Goal: Information Seeking & Learning: Learn about a topic

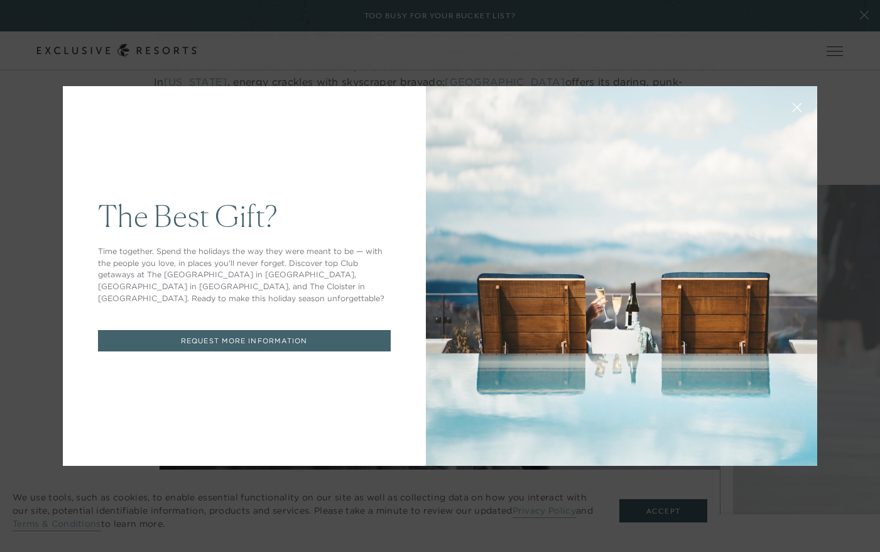
click at [794, 105] on icon at bounding box center [797, 107] width 9 height 9
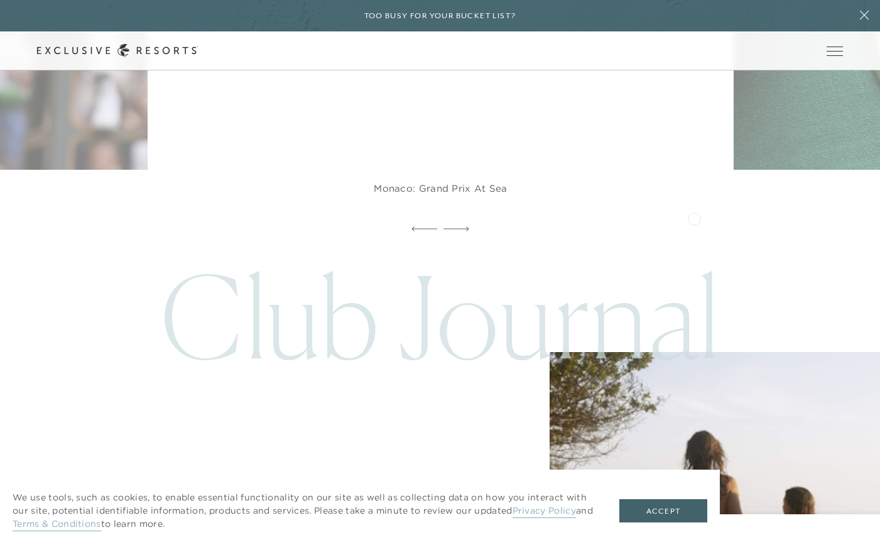
scroll to position [11864, 0]
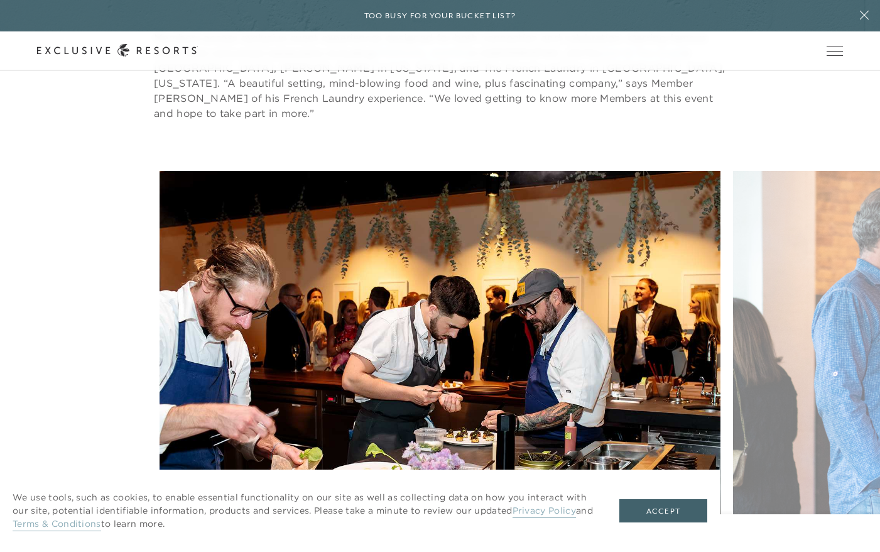
scroll to position [2320, 0]
click at [0, 0] on link "Membership" at bounding box center [0, 0] width 0 height 0
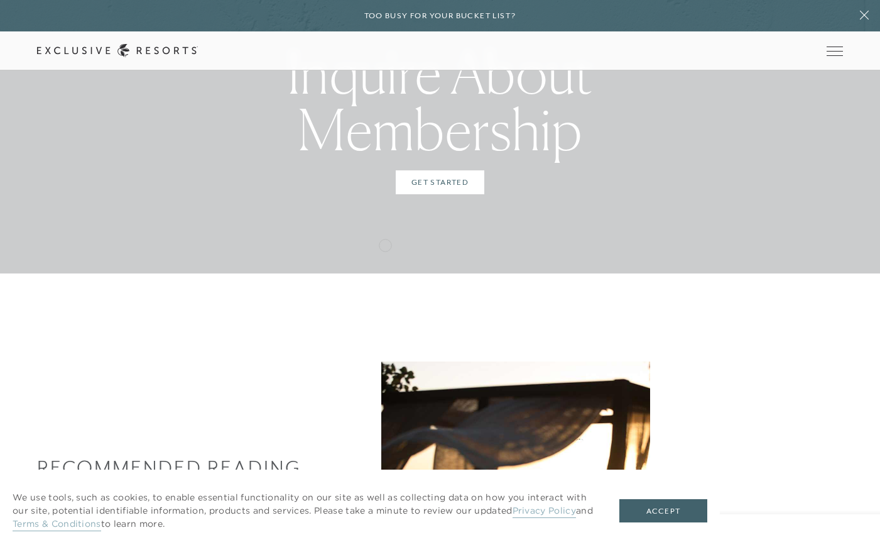
scroll to position [3715, 0]
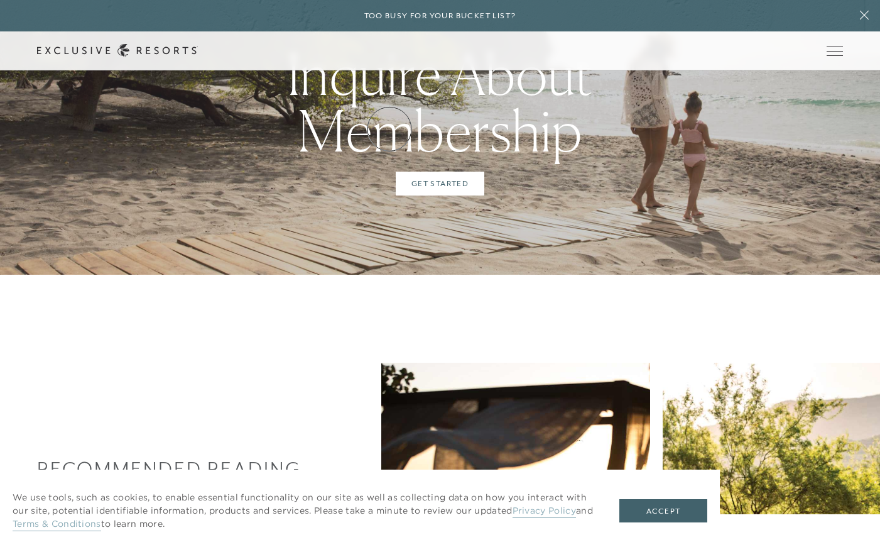
click at [0, 0] on link "How it works" at bounding box center [0, 0] width 0 height 0
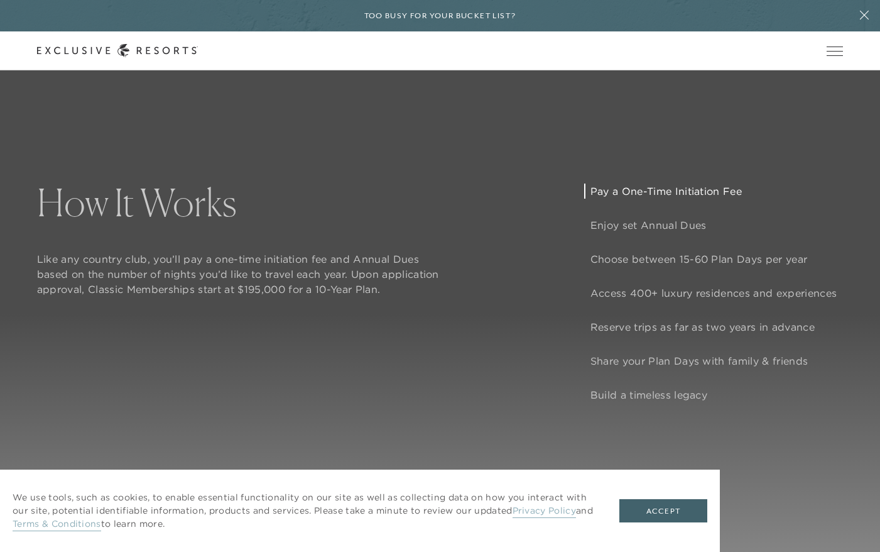
scroll to position [1016, 0]
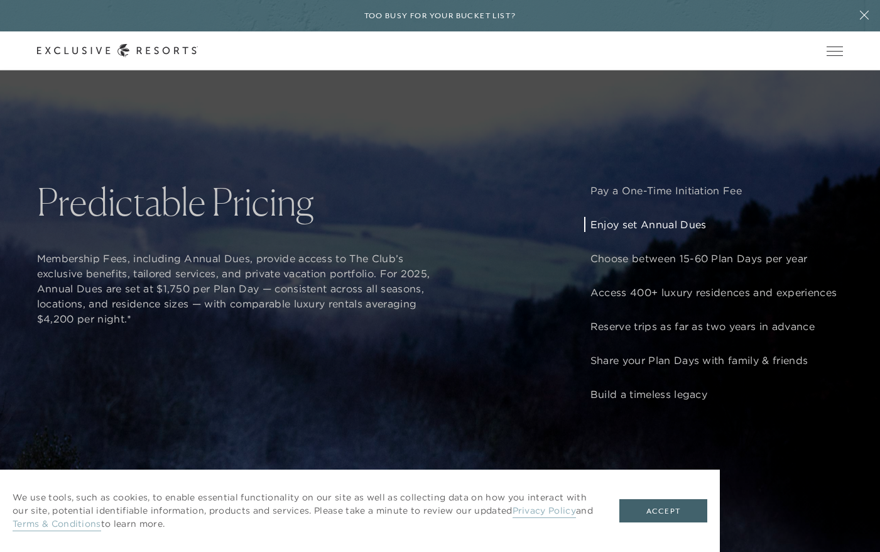
click at [604, 222] on p "Enjoy set Annual Dues" at bounding box center [714, 224] width 246 height 15
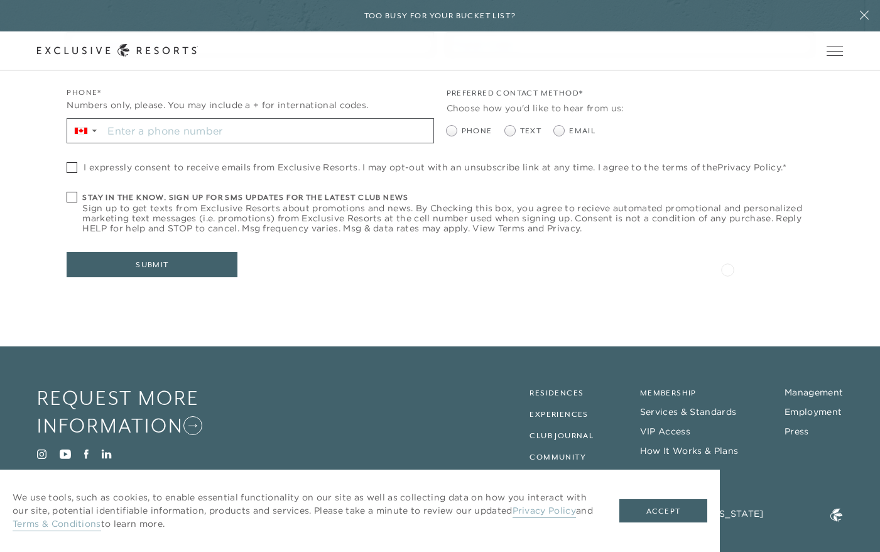
scroll to position [6010, 0]
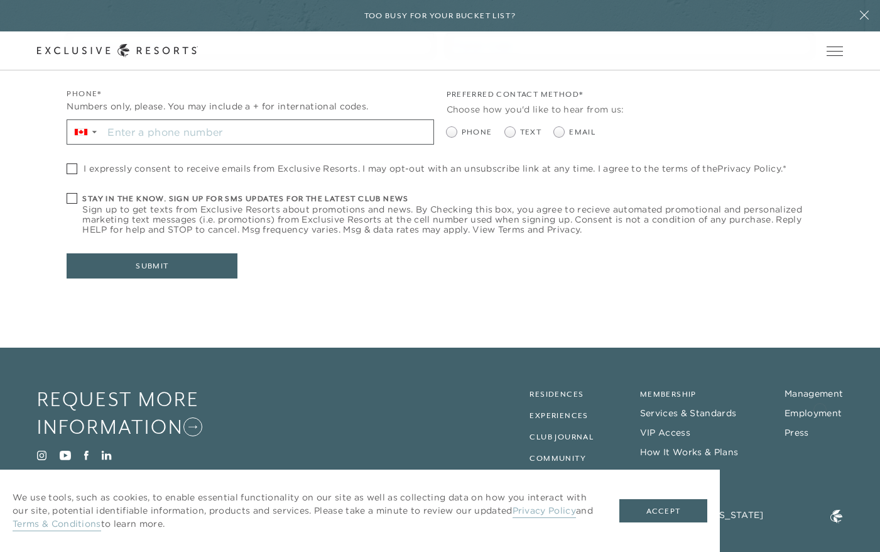
click at [820, 408] on li "Employment" at bounding box center [814, 413] width 58 height 13
click at [817, 407] on link "Employment" at bounding box center [813, 412] width 57 height 11
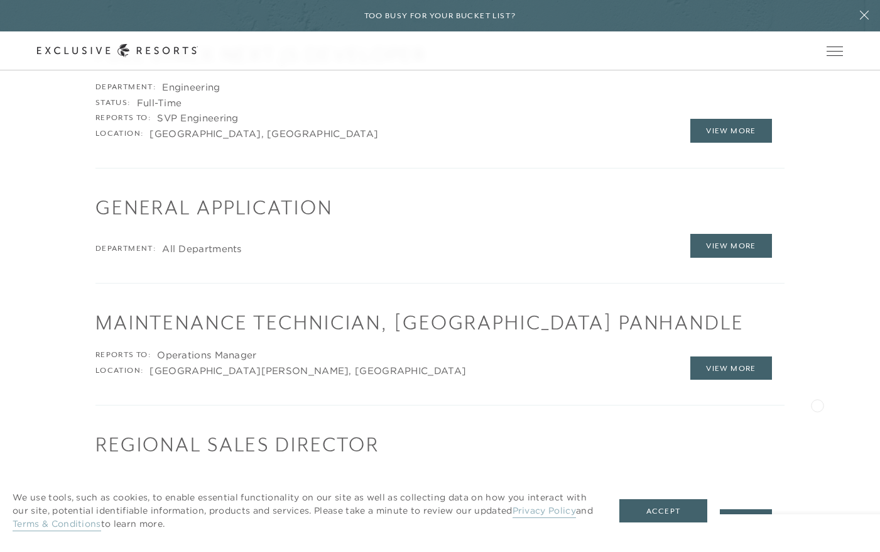
scroll to position [1791, 0]
click at [753, 237] on link "View More" at bounding box center [731, 245] width 82 height 24
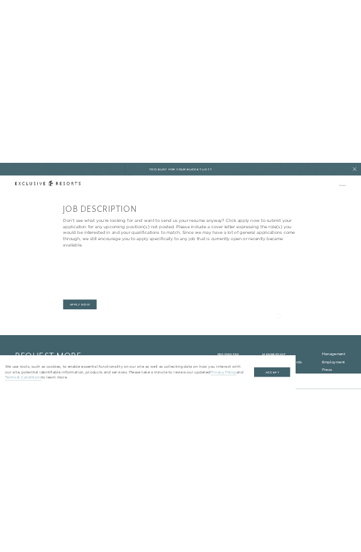
scroll to position [317, 0]
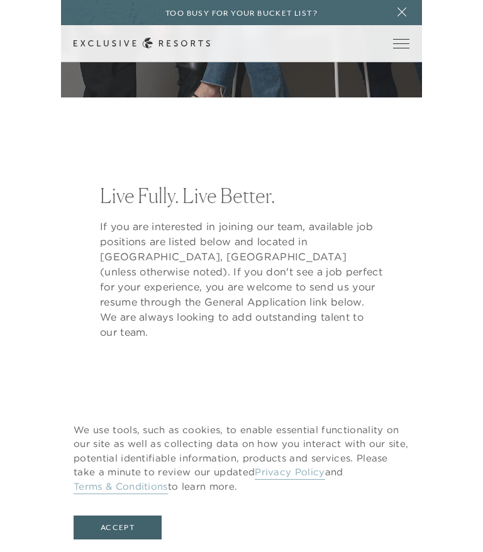
scroll to position [620, 0]
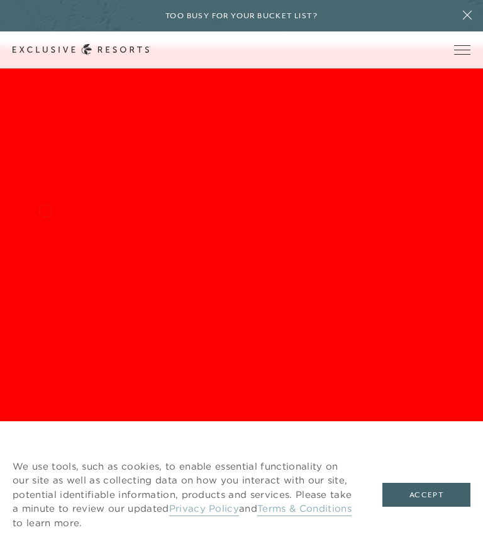
scroll to position [2577, 0]
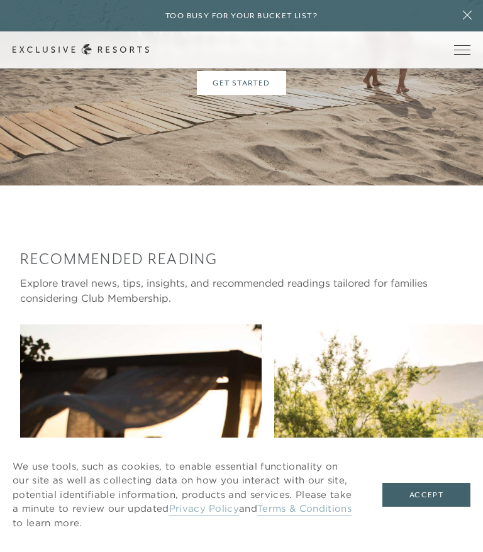
scroll to position [2320, 0]
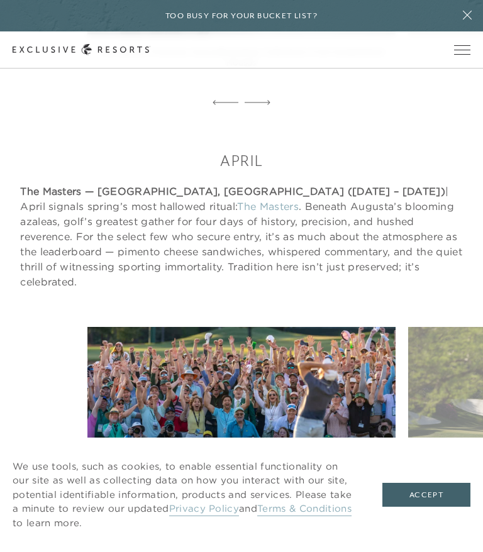
scroll to position [4986, 0]
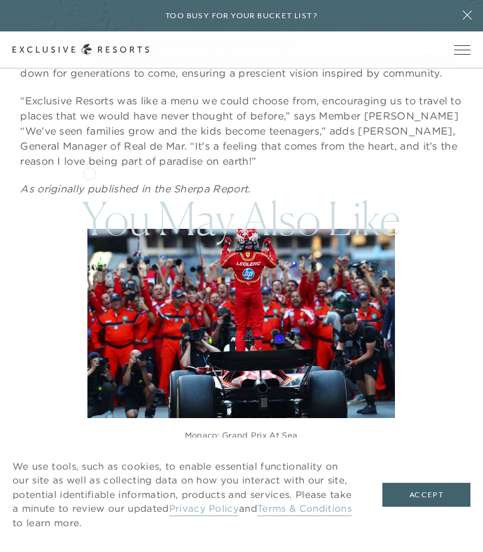
scroll to position [4202, 0]
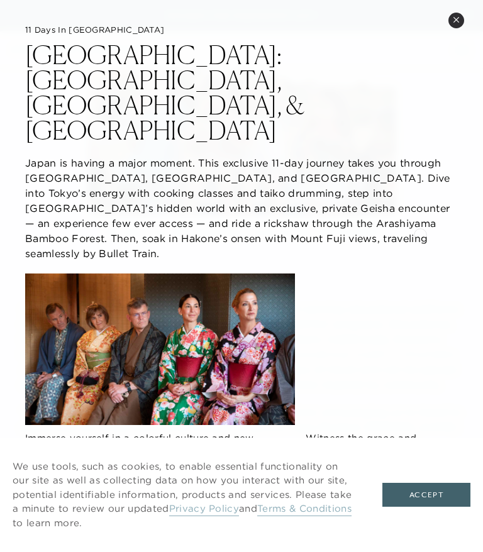
scroll to position [3878, 0]
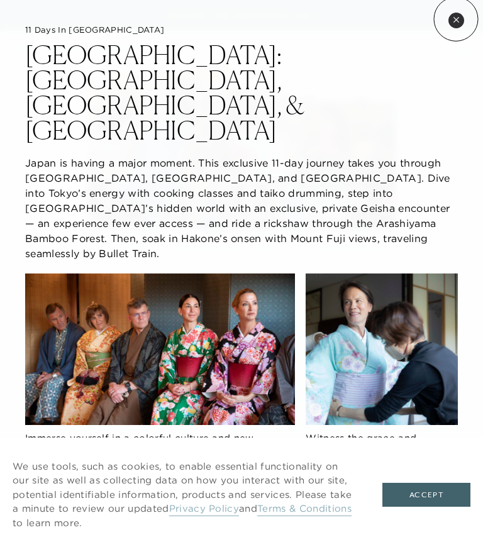
click at [456, 19] on icon at bounding box center [455, 19] width 5 height 5
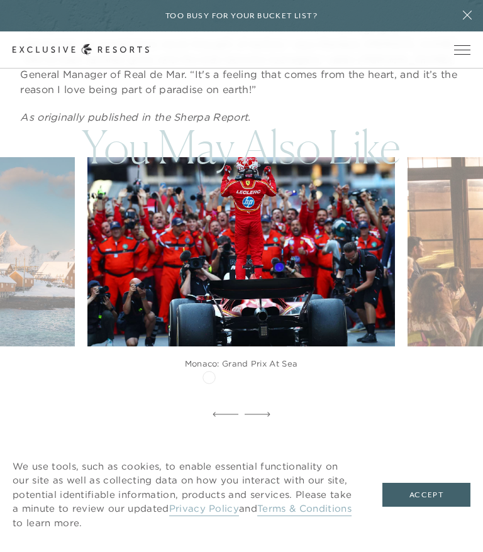
scroll to position [4260, 0]
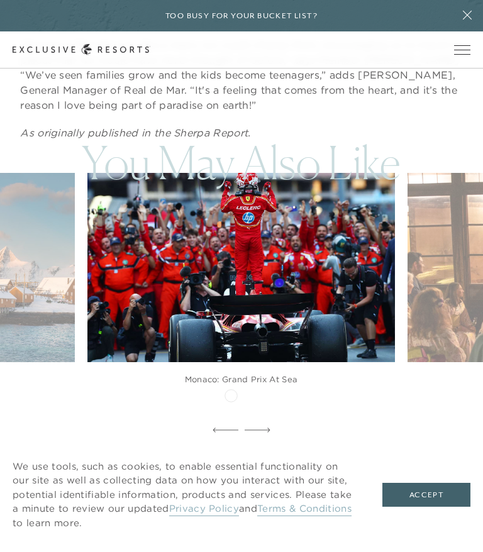
click at [225, 421] on div at bounding box center [225, 430] width 26 height 19
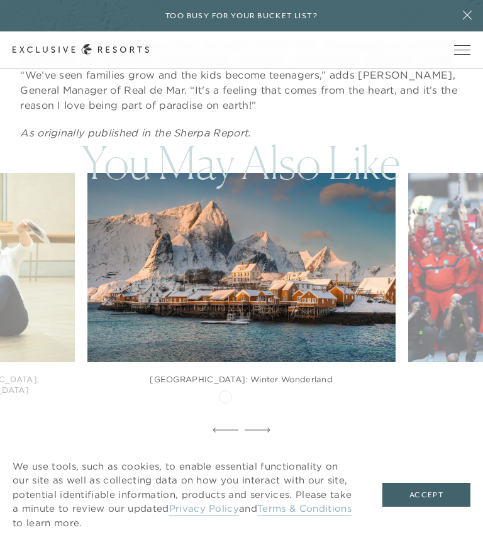
click at [225, 427] on icon at bounding box center [225, 429] width 26 height 5
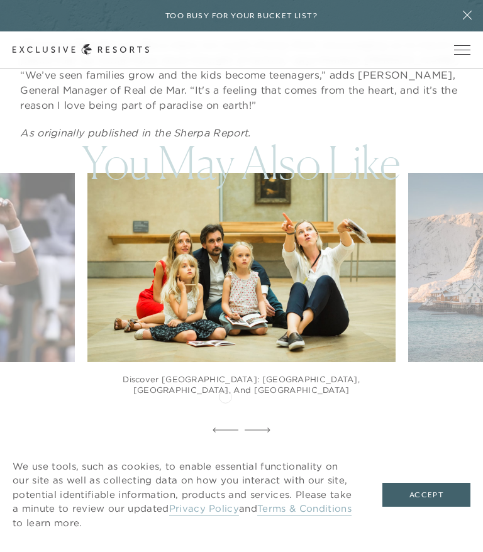
click at [225, 427] on icon at bounding box center [225, 429] width 26 height 5
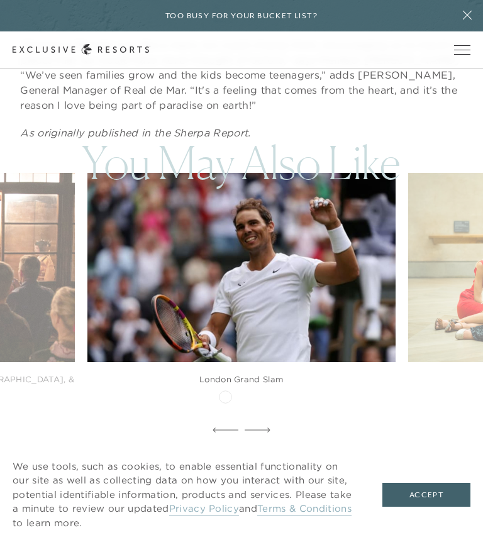
click at [225, 427] on icon at bounding box center [225, 429] width 26 height 5
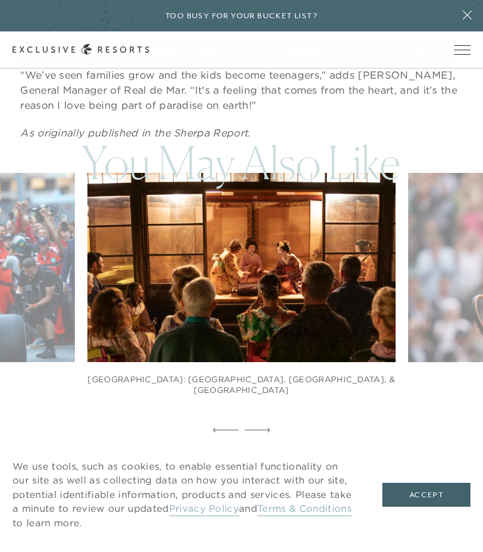
click at [225, 427] on icon at bounding box center [225, 429] width 26 height 5
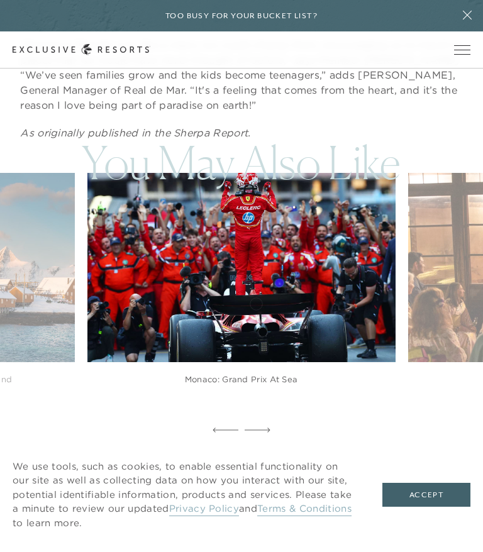
click at [256, 302] on img at bounding box center [251, 267] width 339 height 208
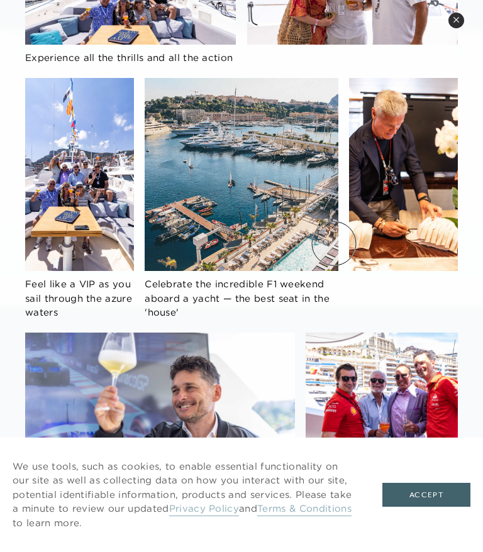
scroll to position [4986, 0]
click at [459, 23] on icon at bounding box center [455, 19] width 7 height 7
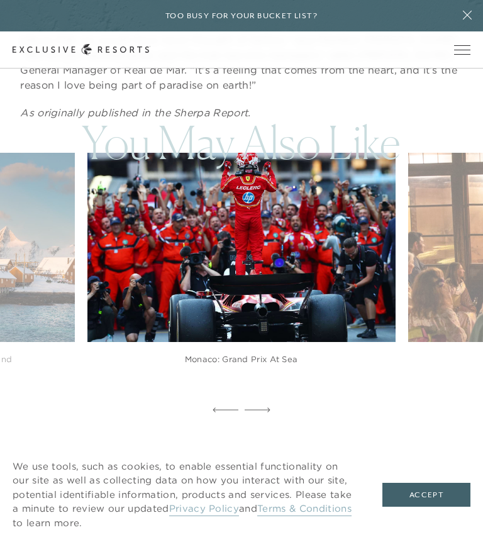
scroll to position [4252, 0]
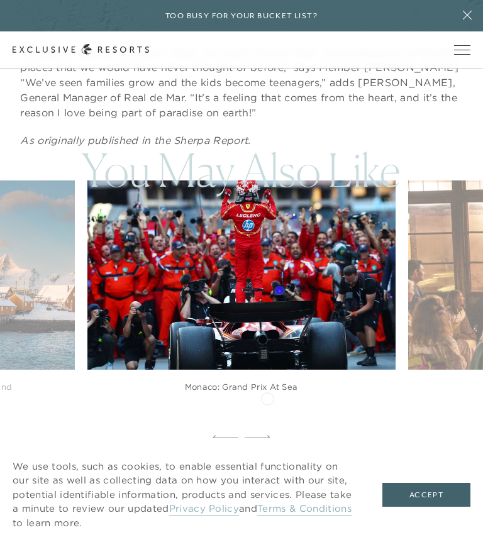
click at [265, 435] on icon at bounding box center [257, 437] width 26 height 4
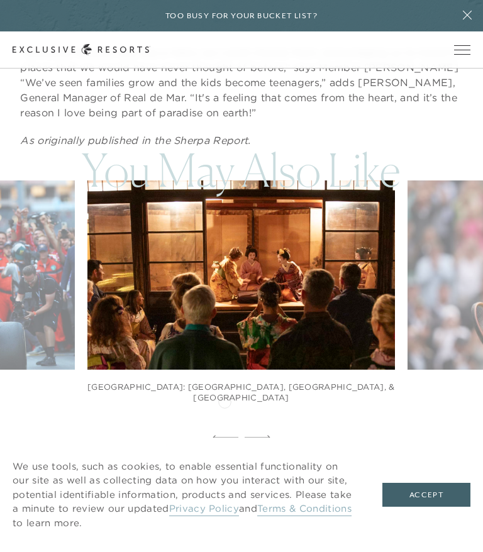
click at [222, 435] on icon at bounding box center [225, 437] width 26 height 5
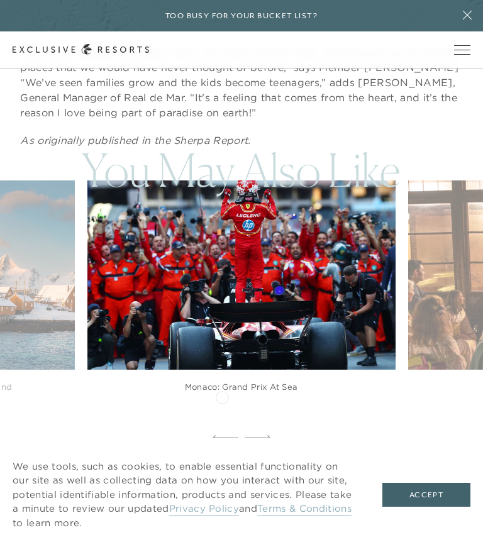
click at [222, 428] on div at bounding box center [225, 437] width 26 height 19
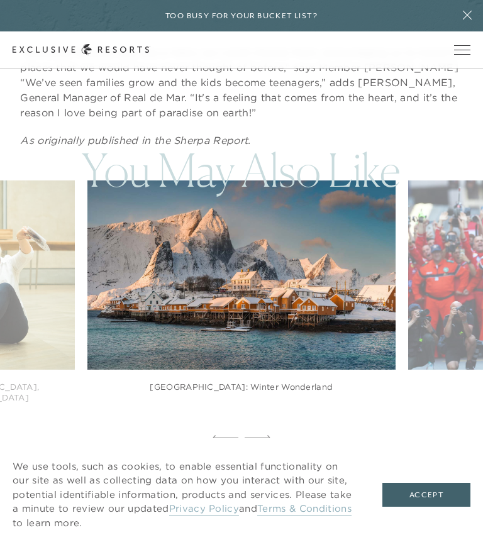
click at [188, 237] on img at bounding box center [251, 275] width 339 height 208
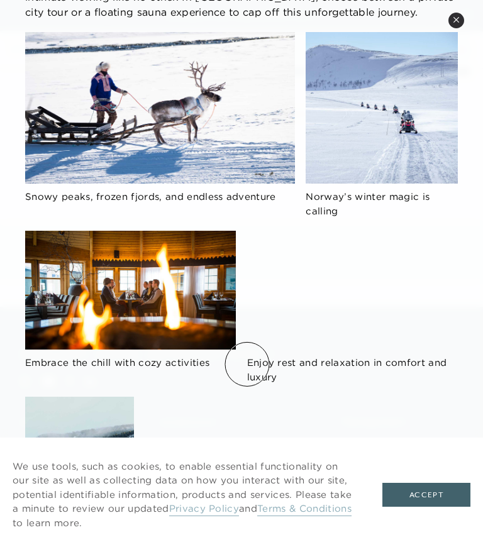
scroll to position [93, 0]
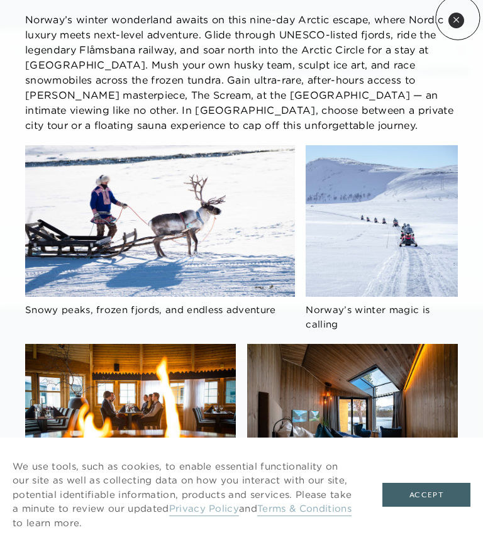
click at [457, 18] on icon at bounding box center [455, 19] width 7 height 7
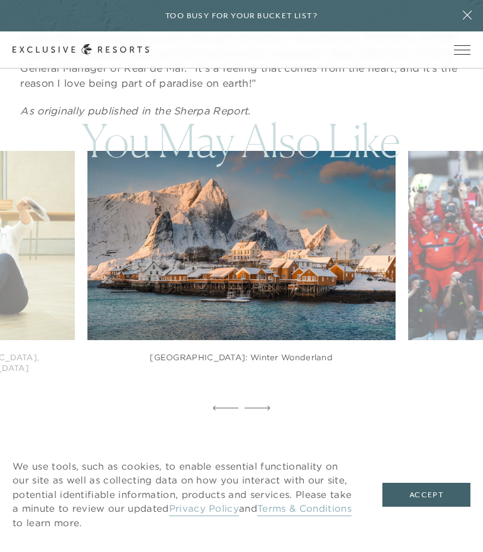
scroll to position [4280, 0]
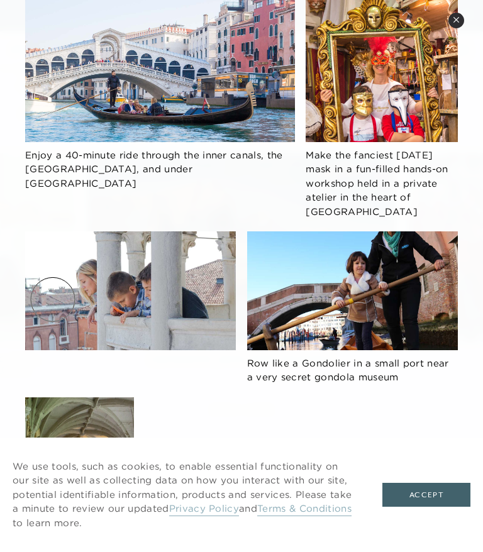
scroll to position [4294, 0]
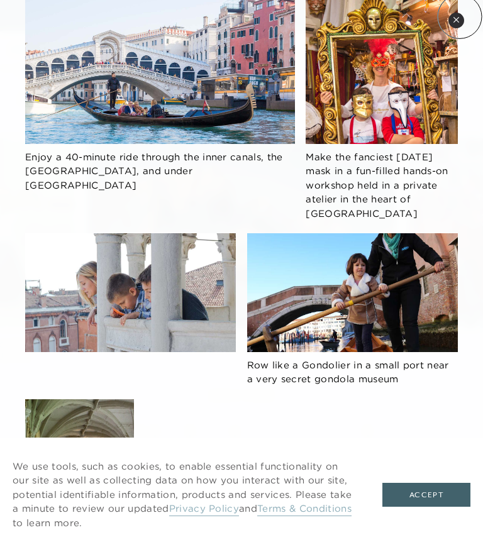
click at [459, 16] on button "Close quickview" at bounding box center [456, 21] width 16 height 16
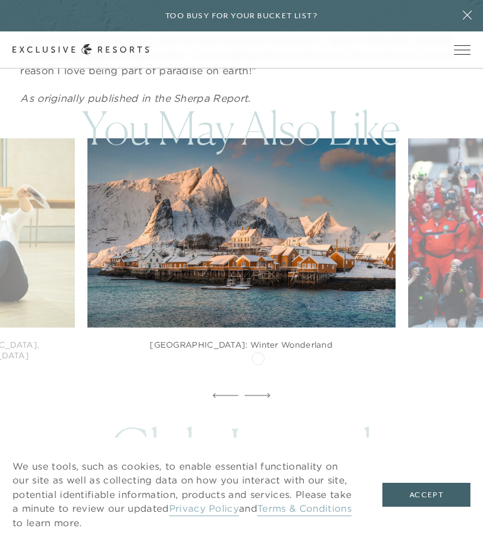
click at [258, 393] on icon at bounding box center [257, 395] width 26 height 5
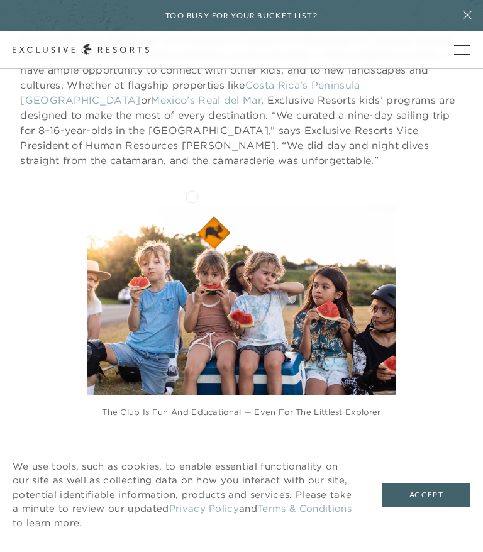
scroll to position [3519, 0]
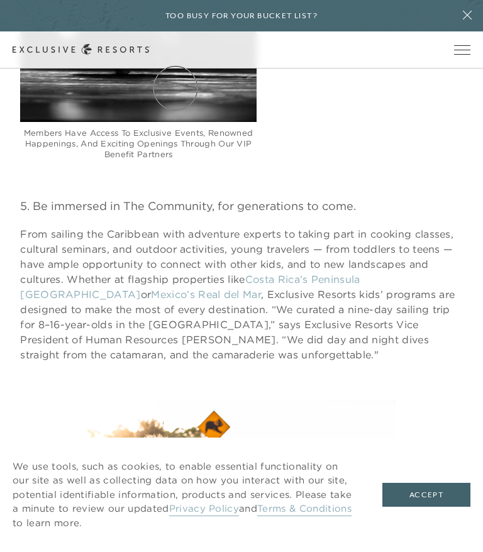
click at [0, 0] on link "The Collection" at bounding box center [0, 0] width 0 height 0
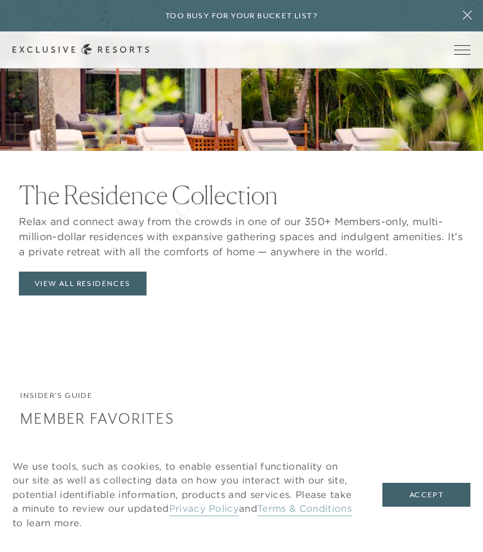
scroll to position [1878, 0]
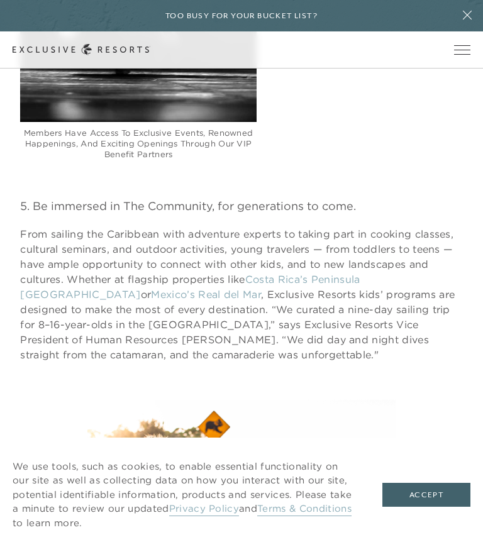
scroll to position [4986, 0]
